Goal: Find specific page/section: Find specific page/section

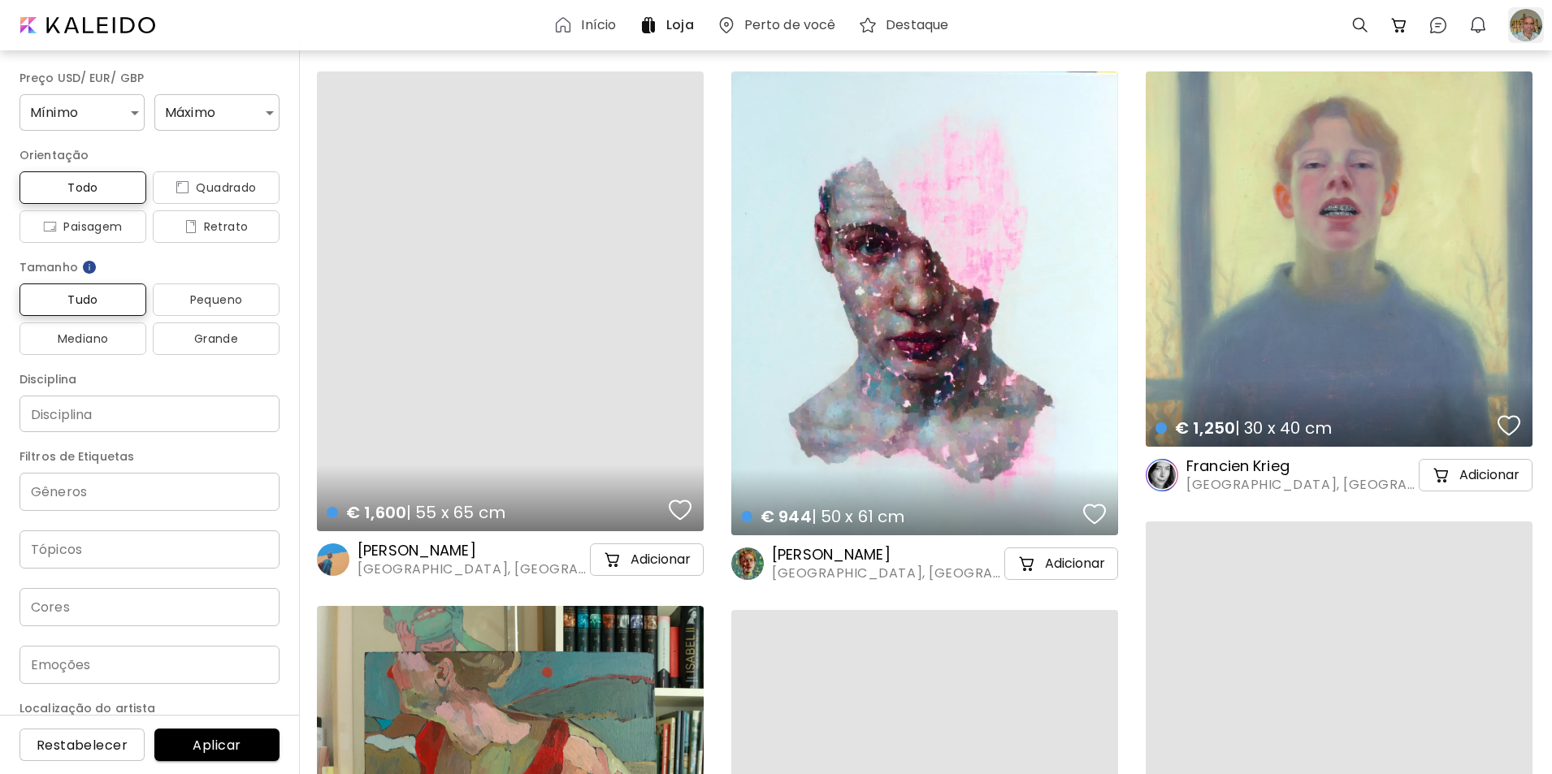
click at [1524, 23] on div at bounding box center [1526, 25] width 36 height 36
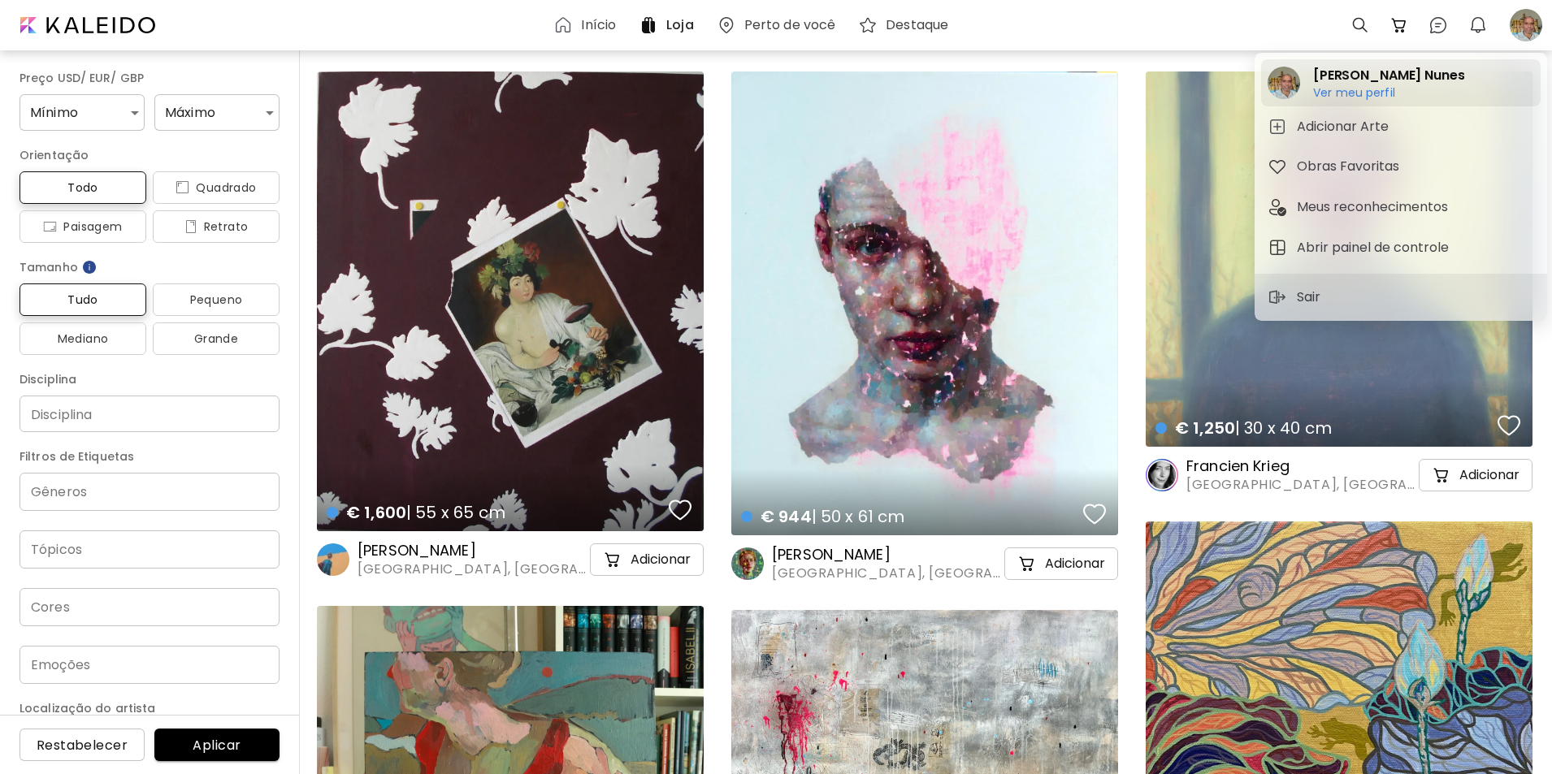
click at [1343, 93] on h6 "Ver meu perfil" at bounding box center [1388, 92] width 151 height 15
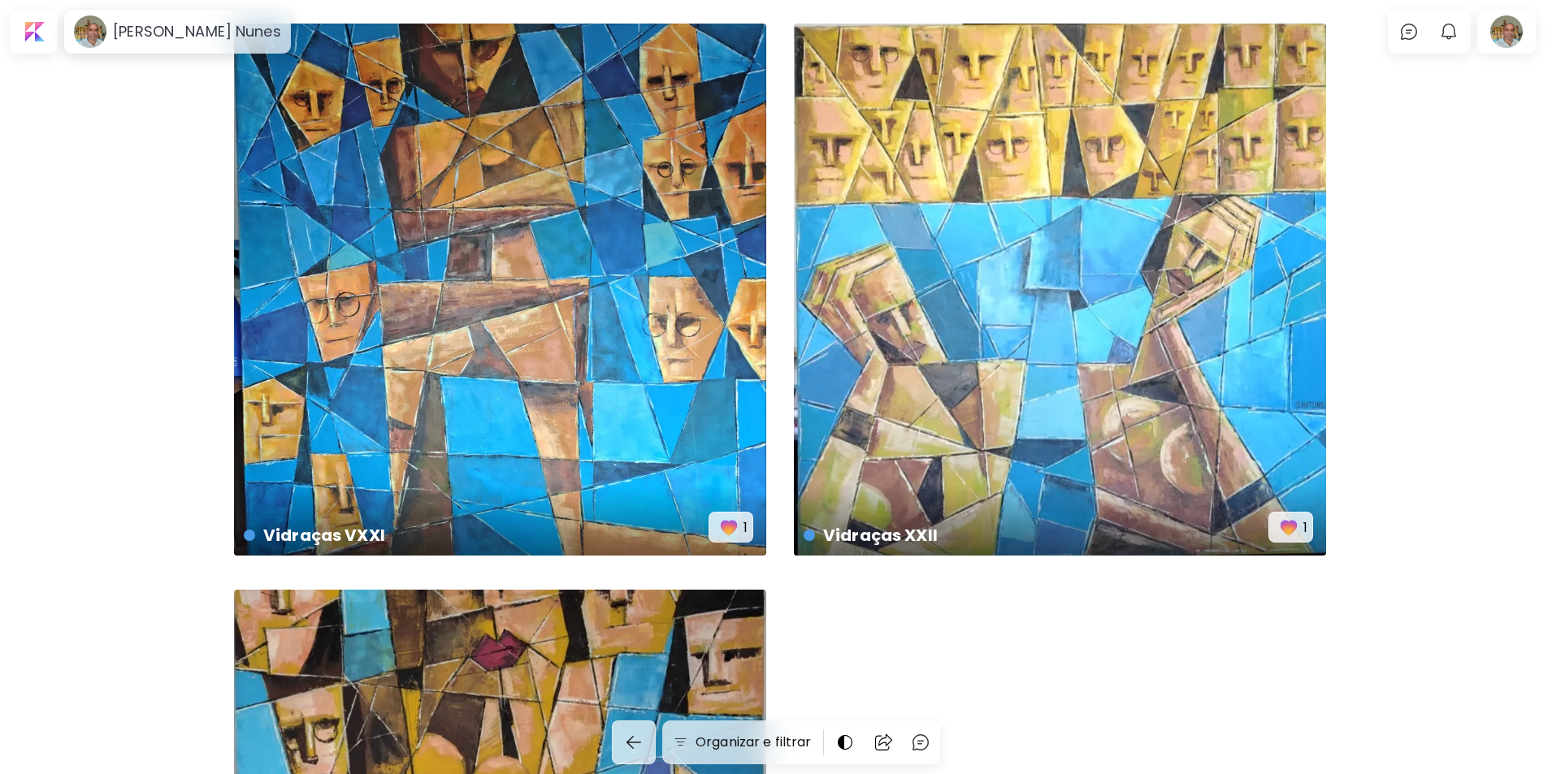
scroll to position [2846, 0]
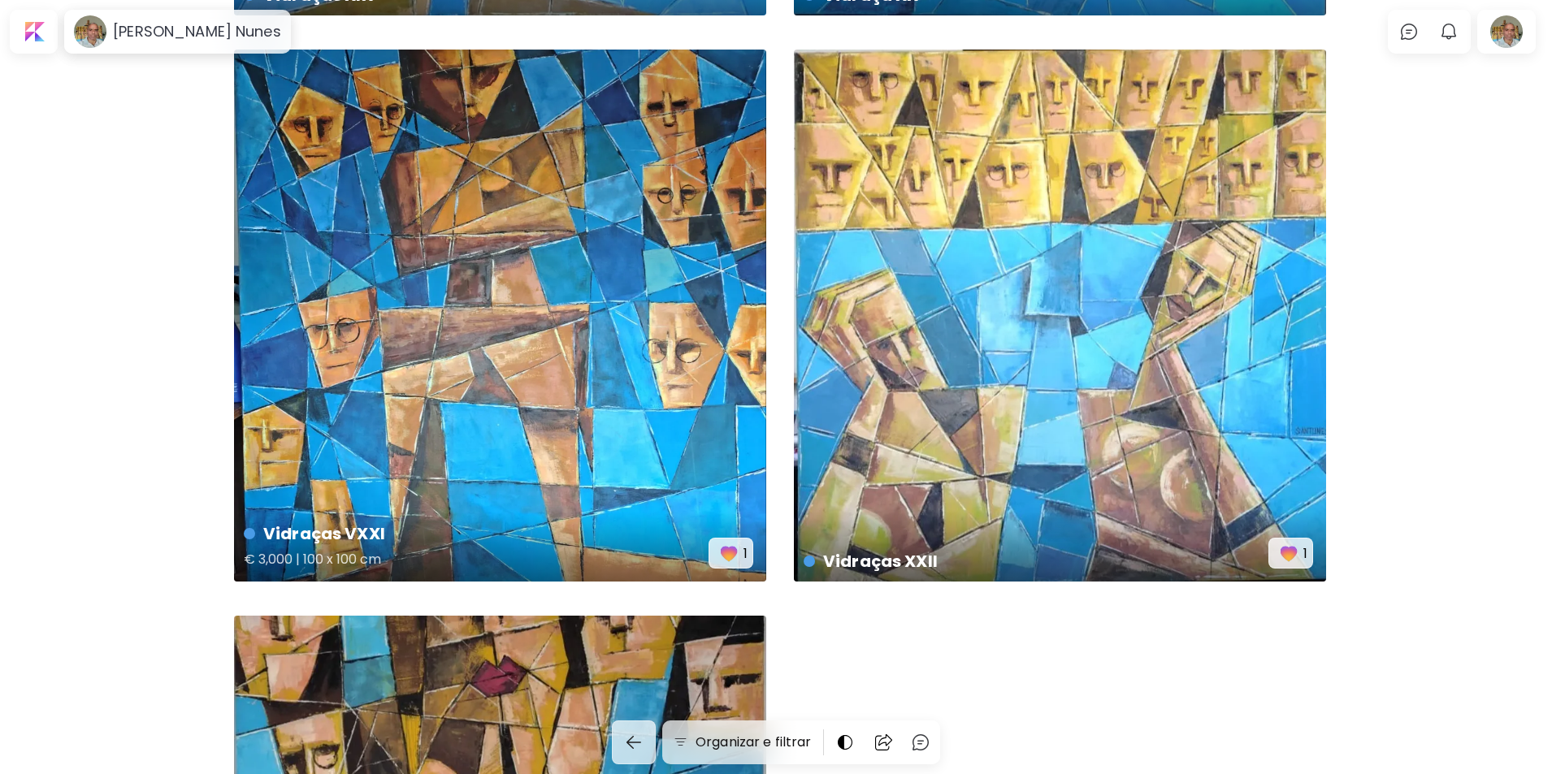
click at [729, 555] on img "button" at bounding box center [729, 553] width 23 height 23
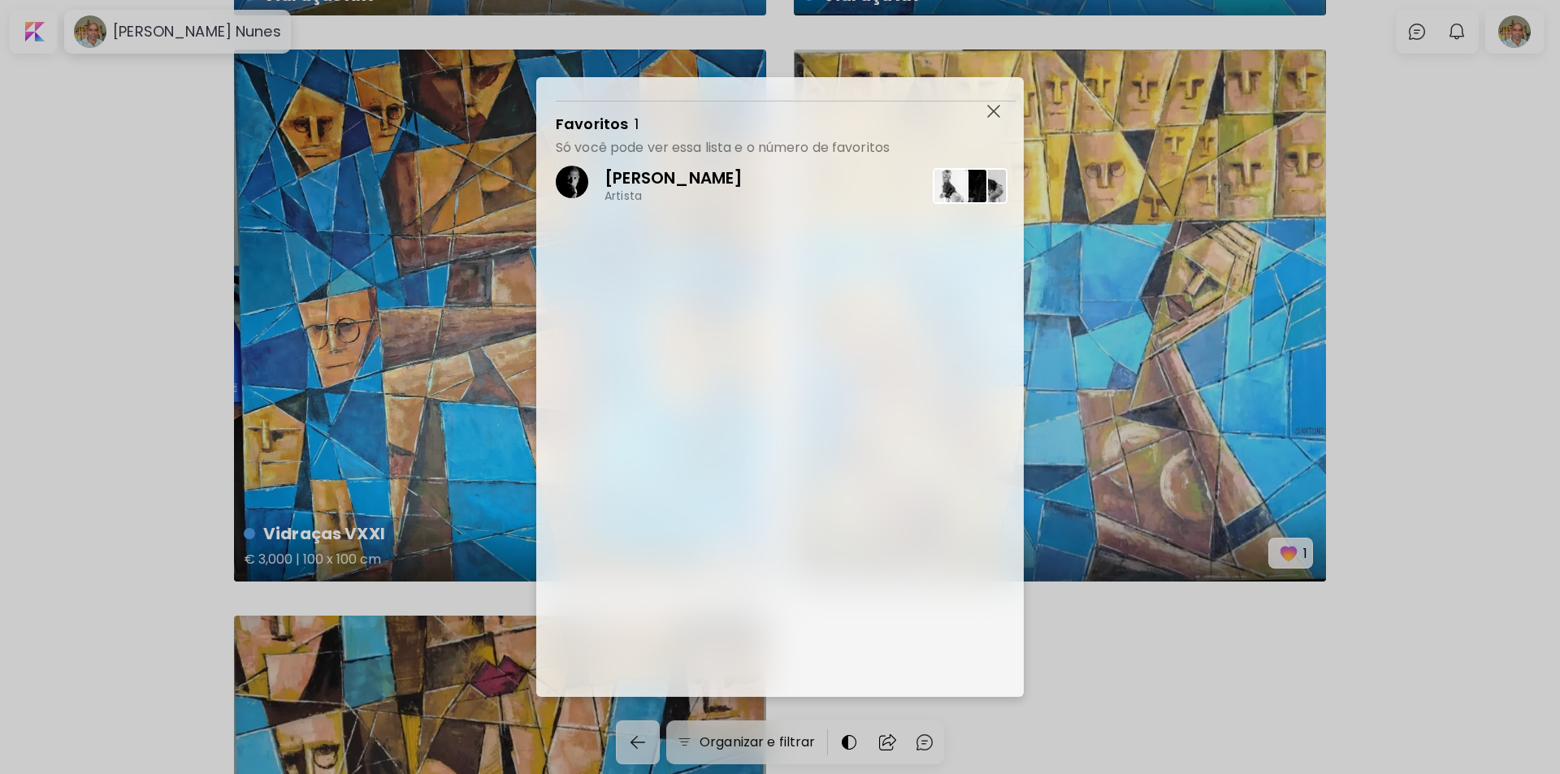
click at [729, 555] on div "[PERSON_NAME] Artista" at bounding box center [790, 427] width 468 height 541
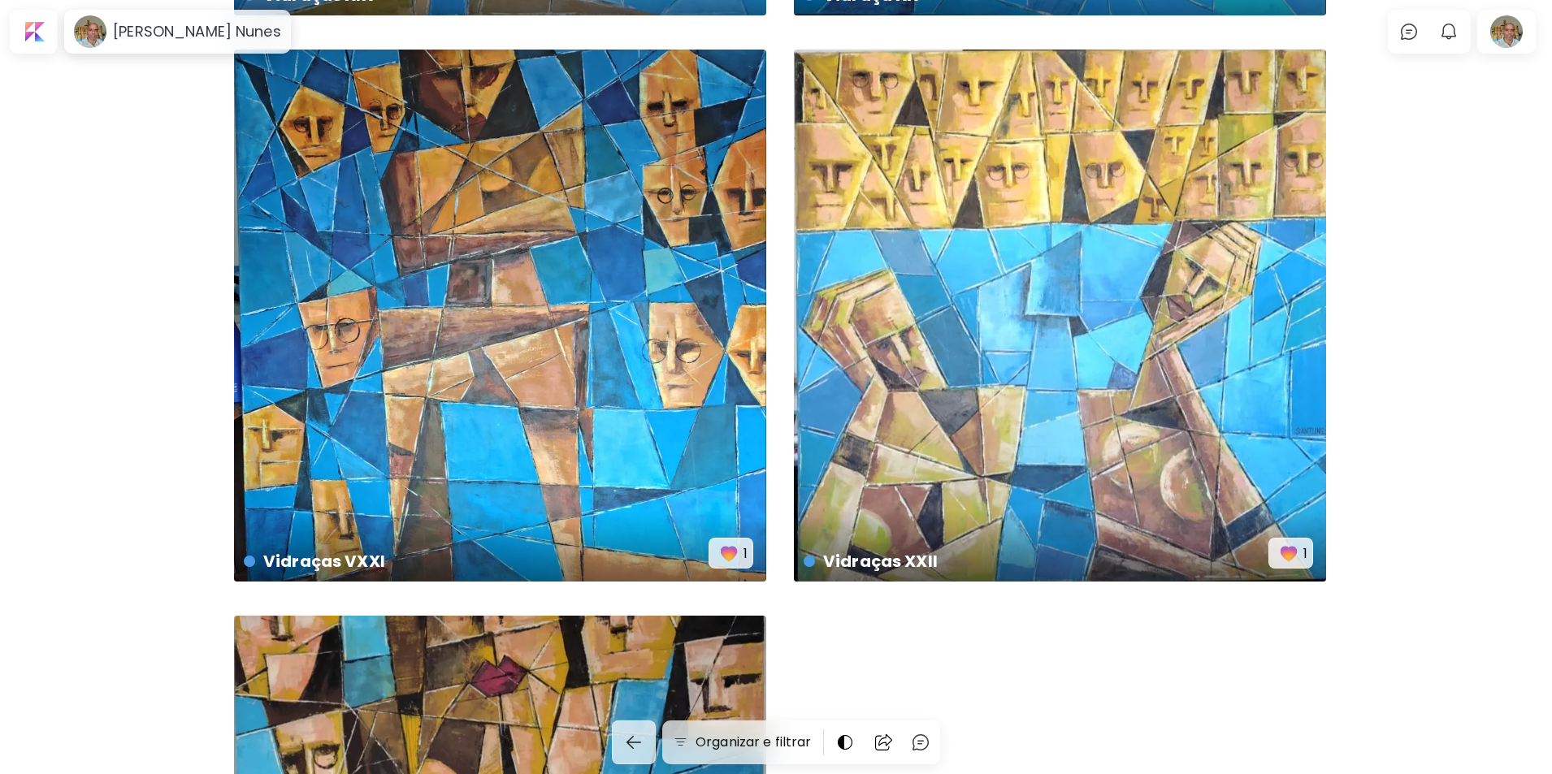
click at [1289, 558] on img "button" at bounding box center [1288, 553] width 23 height 23
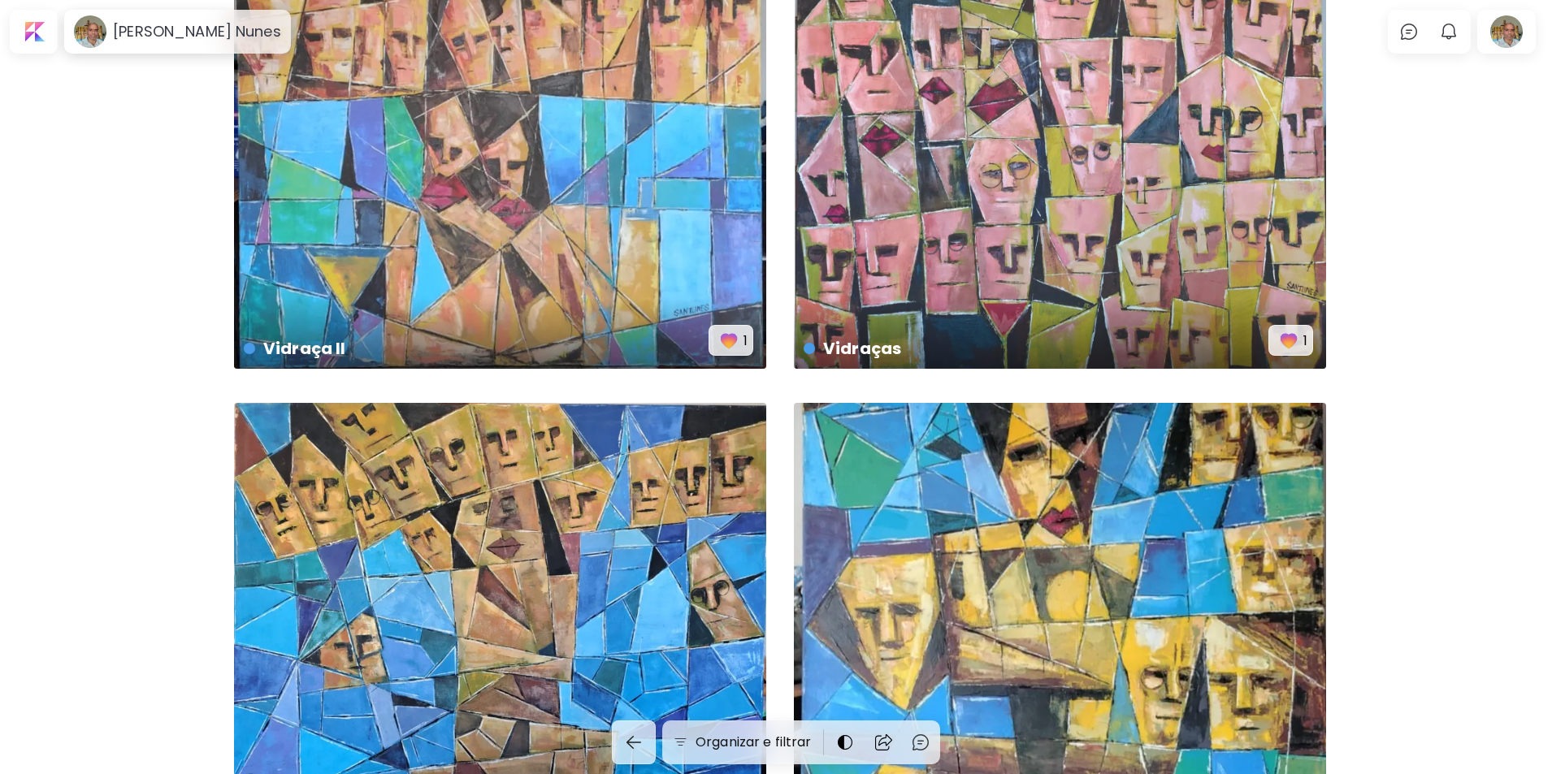
scroll to position [0, 0]
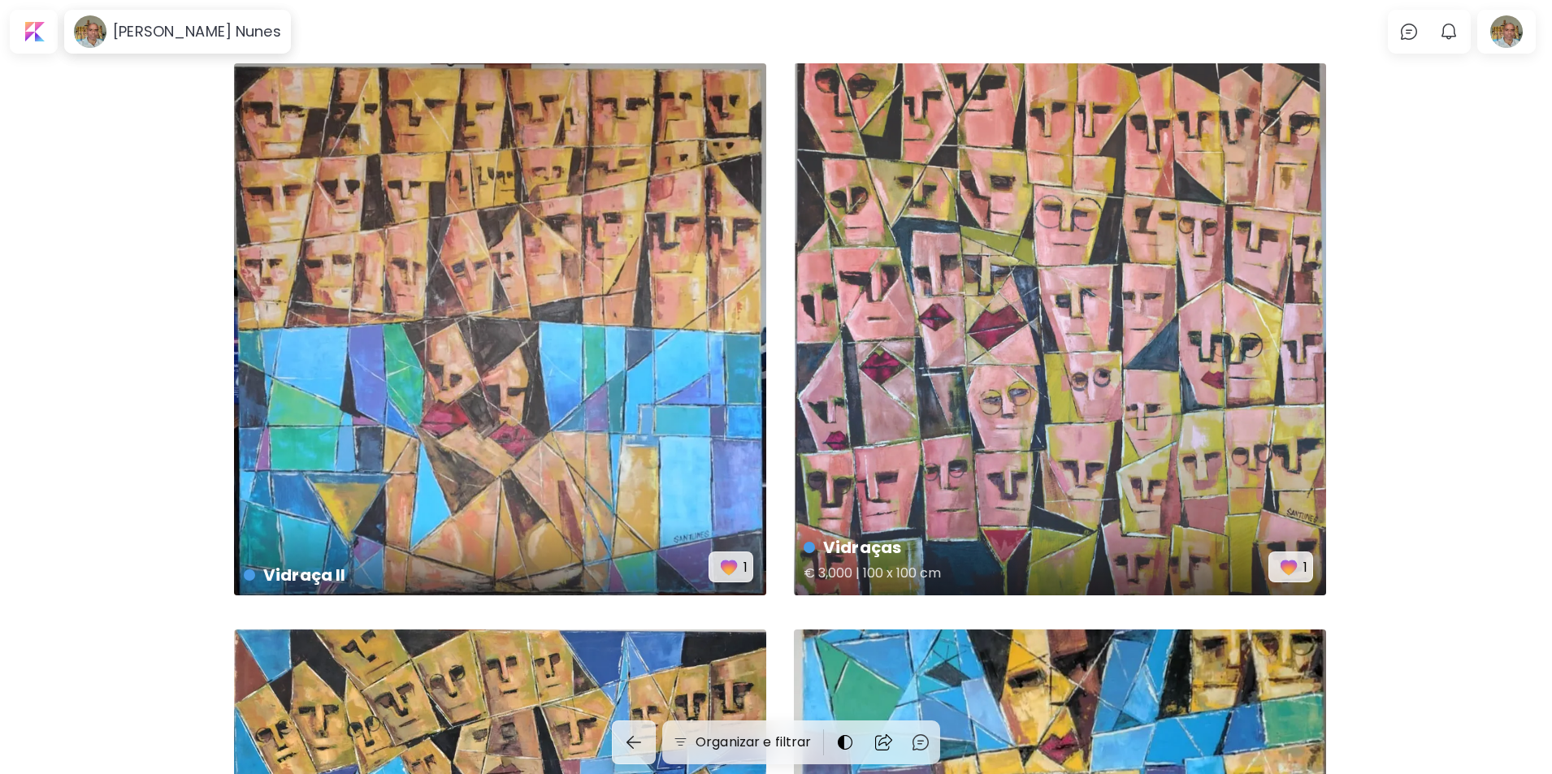
click at [1290, 567] on img "button" at bounding box center [1288, 567] width 23 height 23
click at [723, 565] on img "button" at bounding box center [729, 567] width 23 height 23
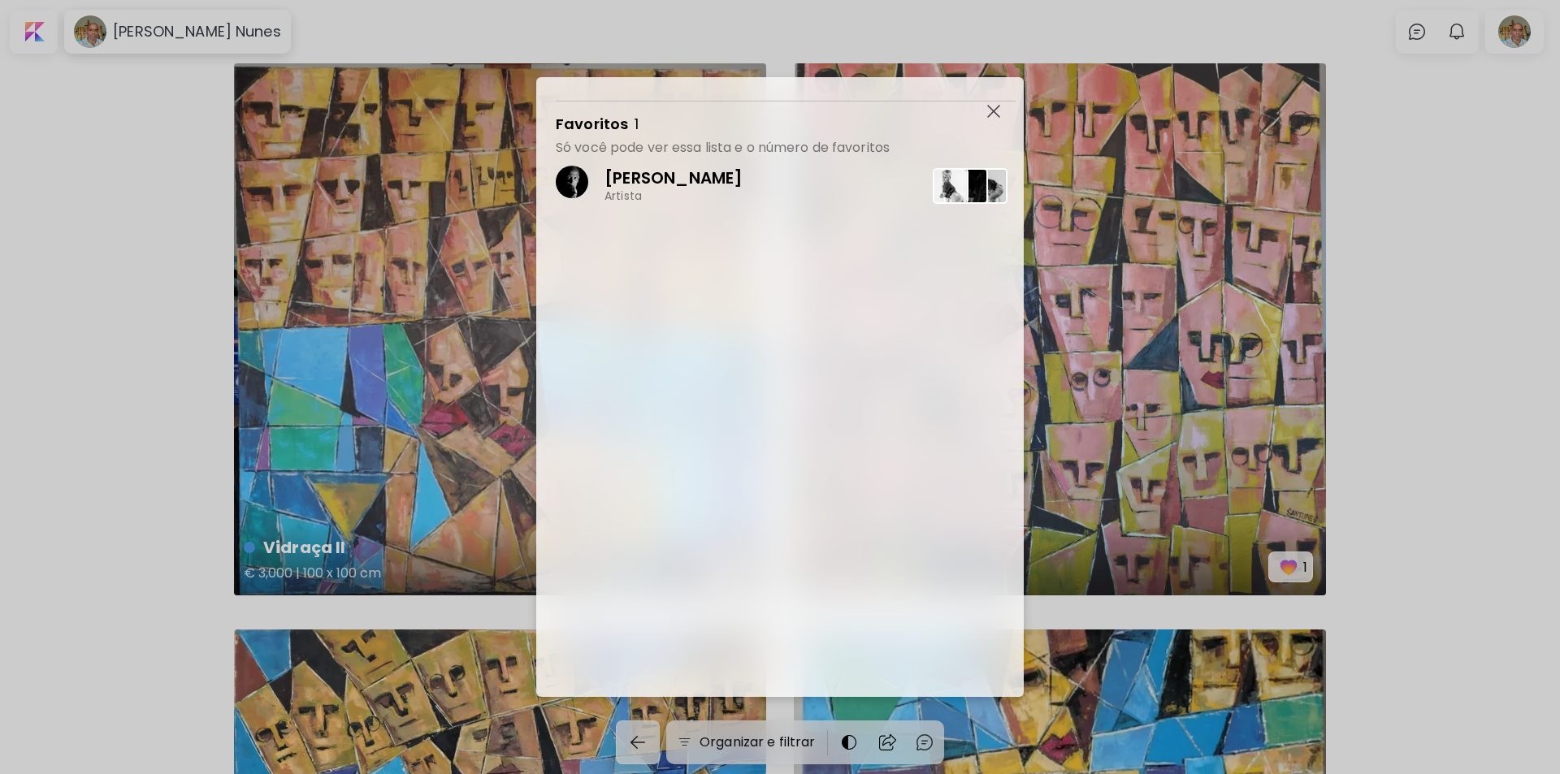
click at [723, 565] on div "[PERSON_NAME] Artista" at bounding box center [790, 427] width 468 height 541
click at [990, 111] on img "button" at bounding box center [993, 111] width 13 height 13
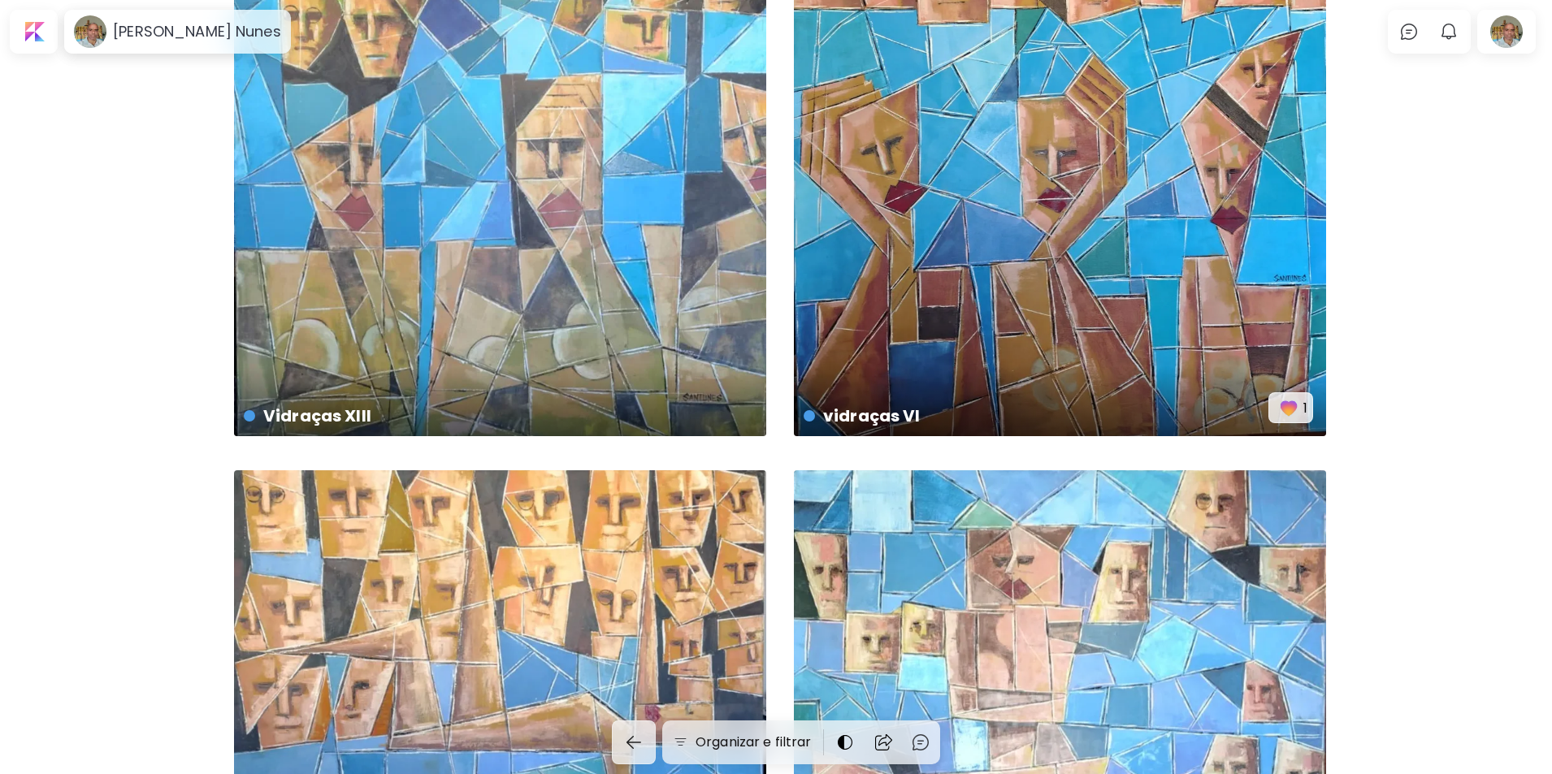
scroll to position [1318, 0]
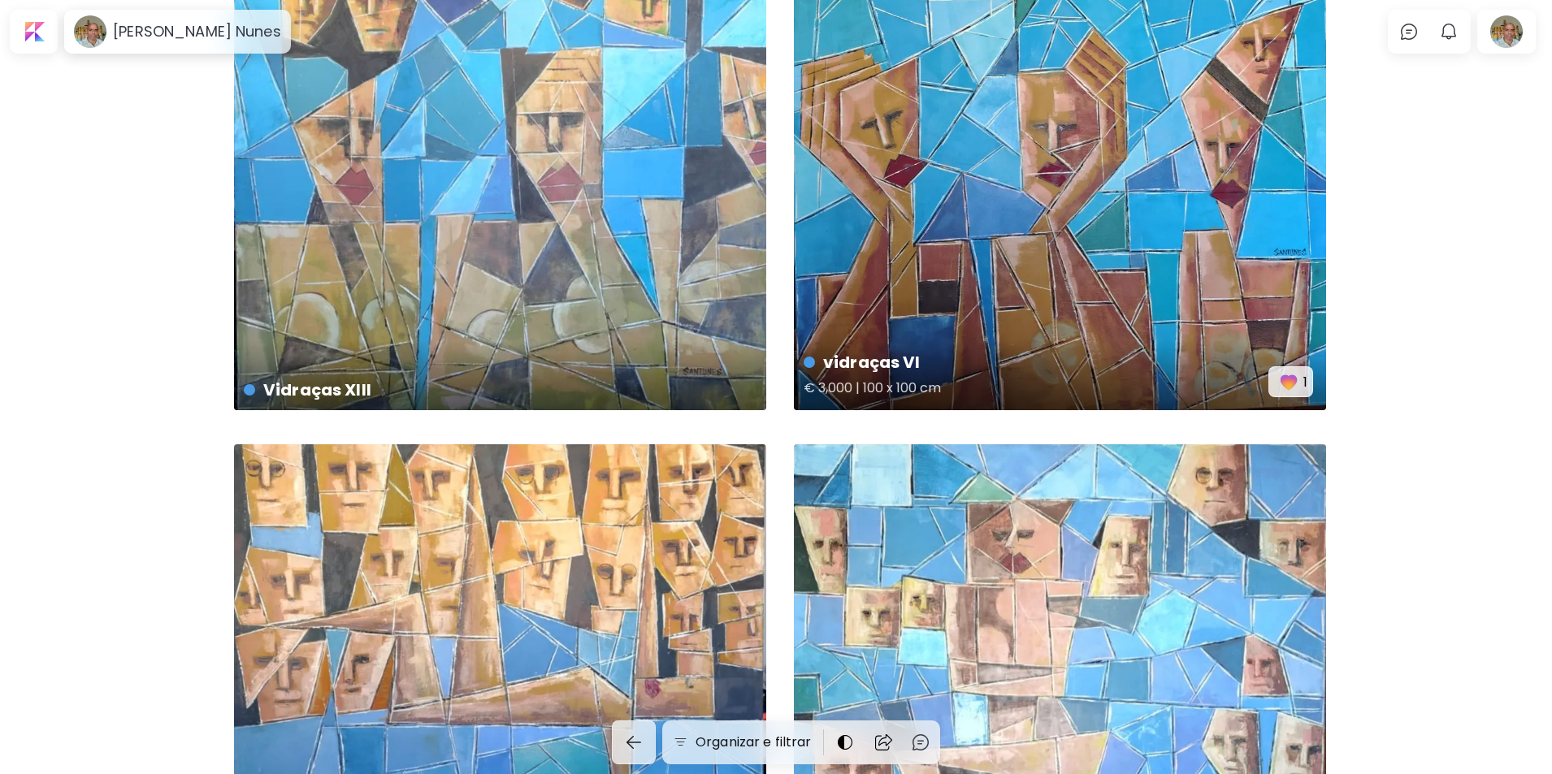
click at [1287, 378] on img "button" at bounding box center [1288, 382] width 23 height 23
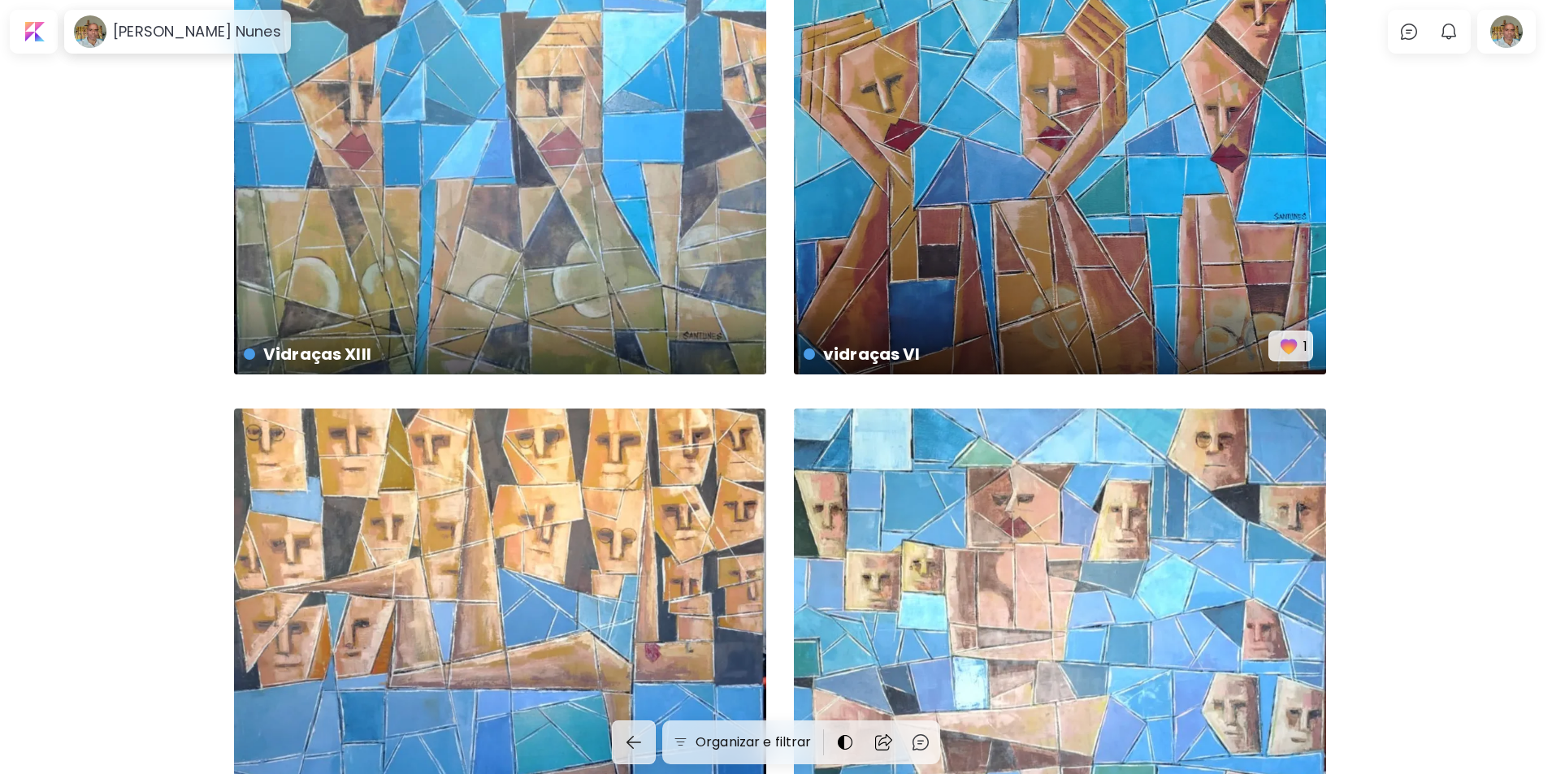
scroll to position [0, 0]
